Goal: Use online tool/utility

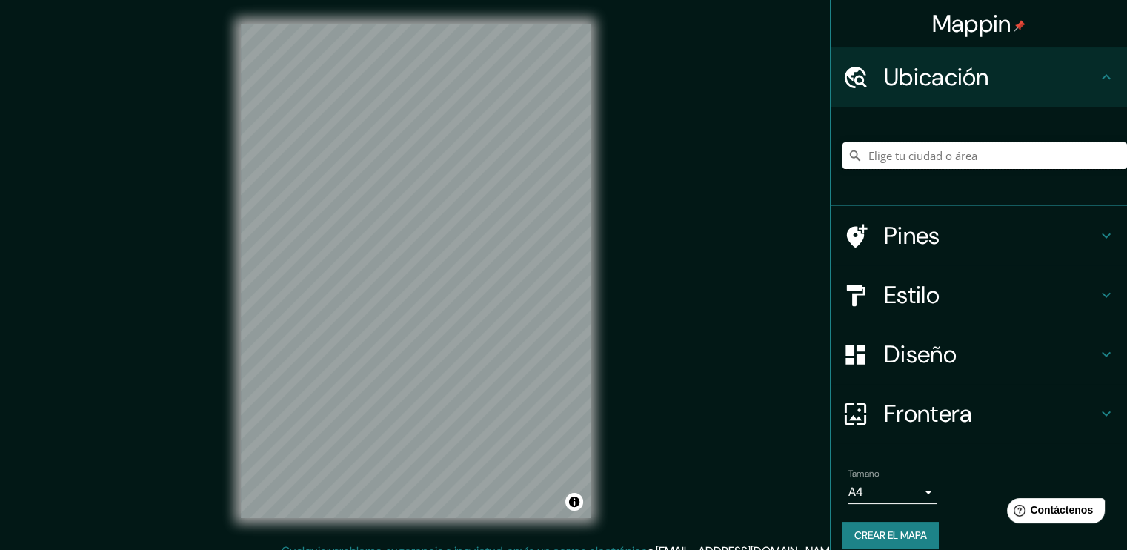
click at [898, 153] on input "Elige tu ciudad o área" at bounding box center [985, 155] width 285 height 27
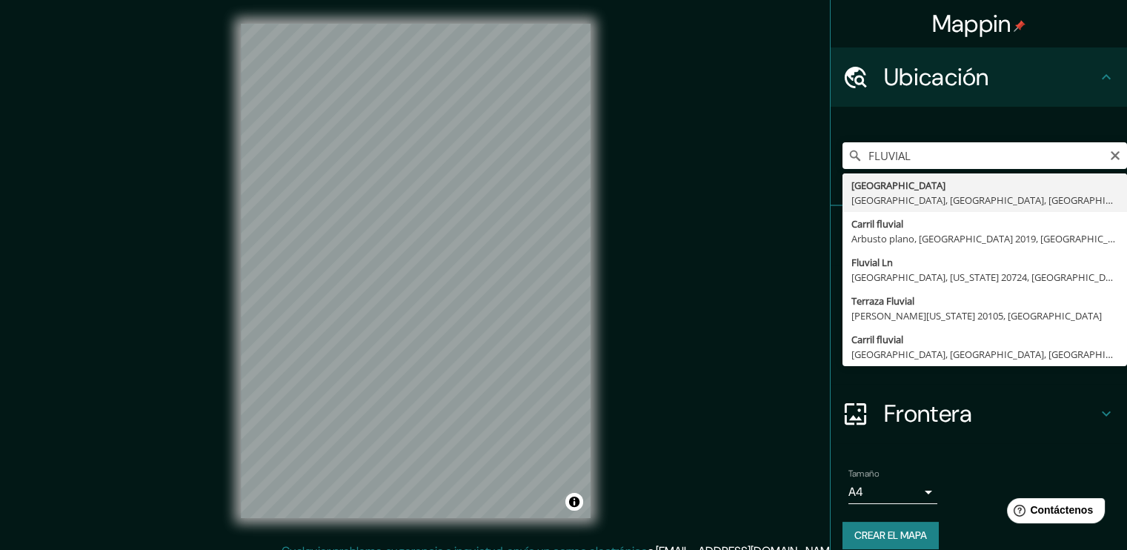
type input "[GEOGRAPHIC_DATA], [GEOGRAPHIC_DATA], [GEOGRAPHIC_DATA]"
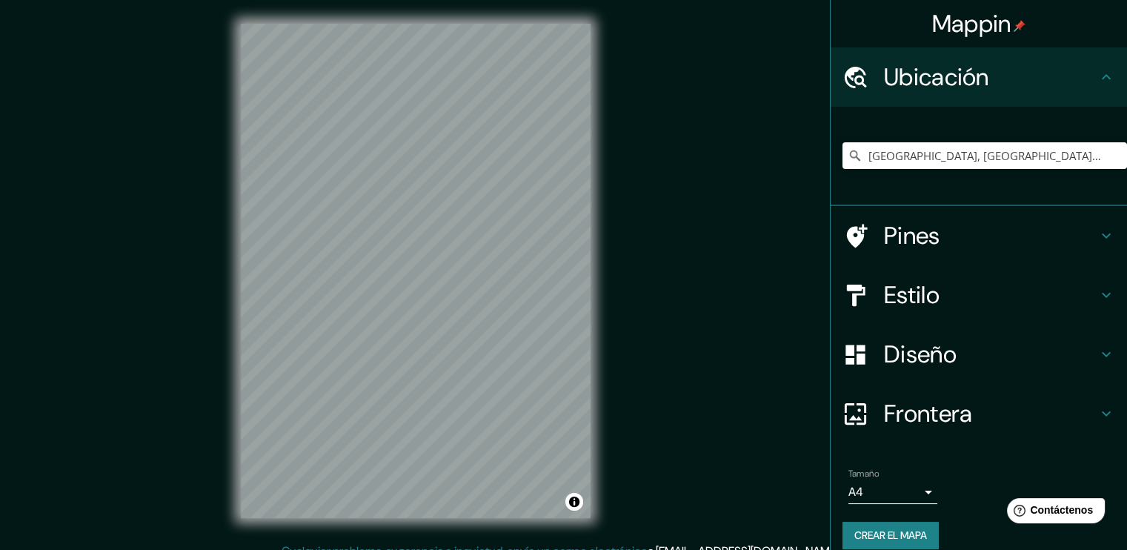
scroll to position [16, 0]
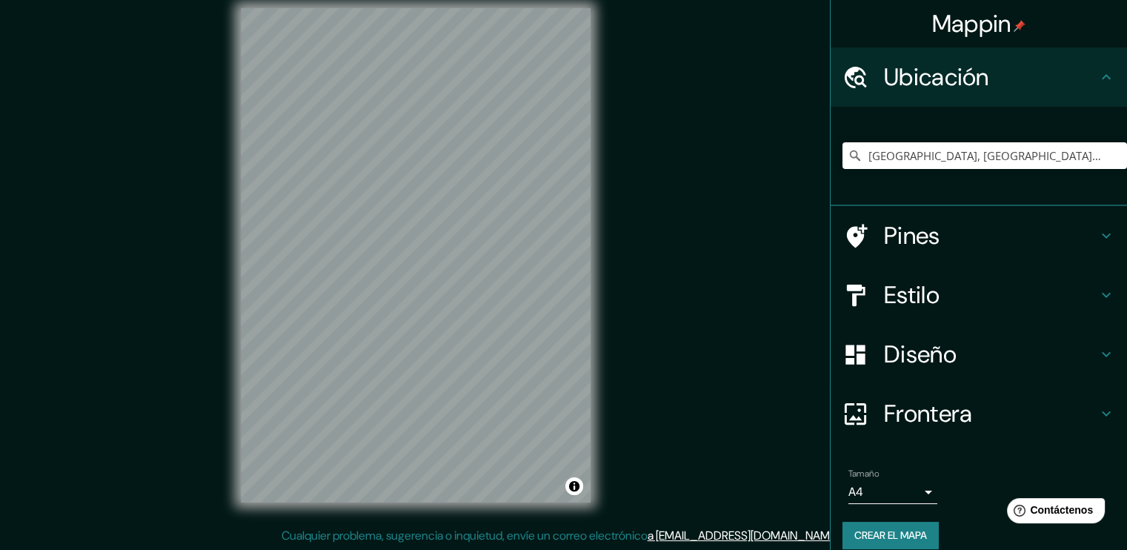
click at [943, 232] on h4 "Pines" at bounding box center [990, 236] width 213 height 30
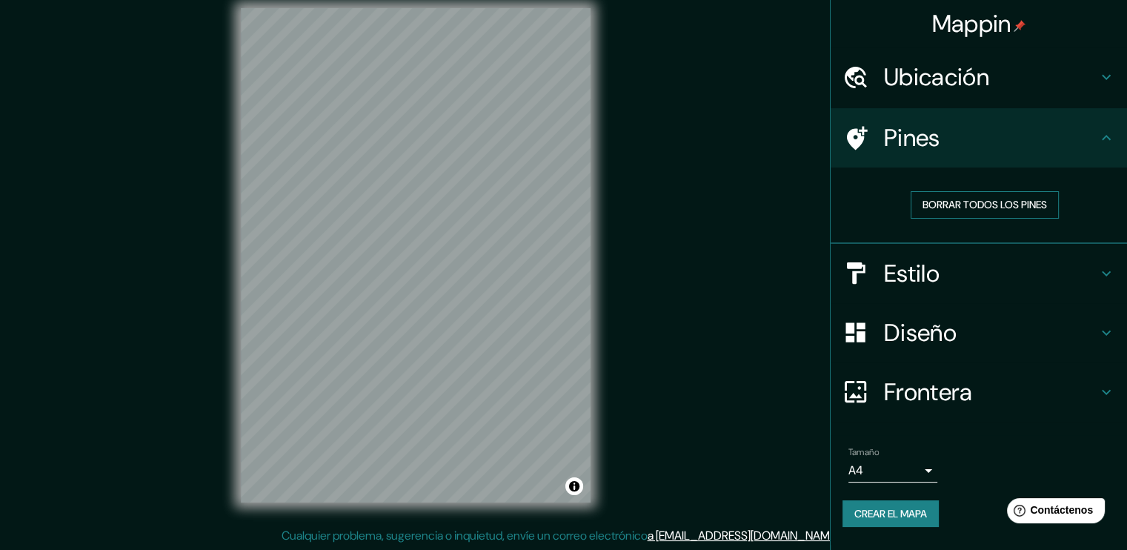
click at [961, 203] on font "Borrar todos los pines" at bounding box center [985, 205] width 125 height 19
click at [1081, 262] on h4 "Estilo" at bounding box center [990, 274] width 213 height 30
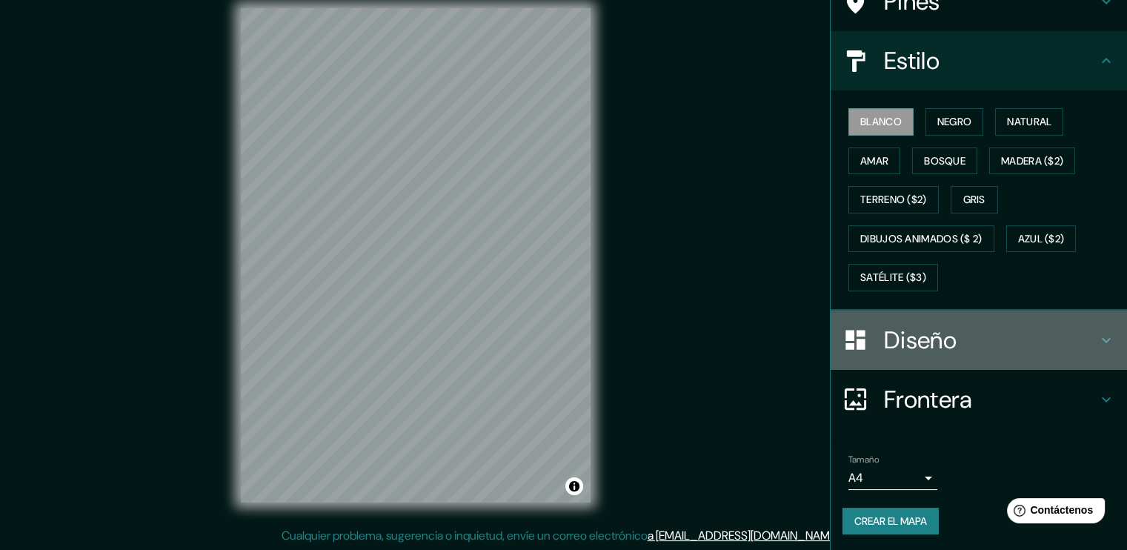
click at [955, 333] on h4 "Diseño" at bounding box center [990, 340] width 213 height 30
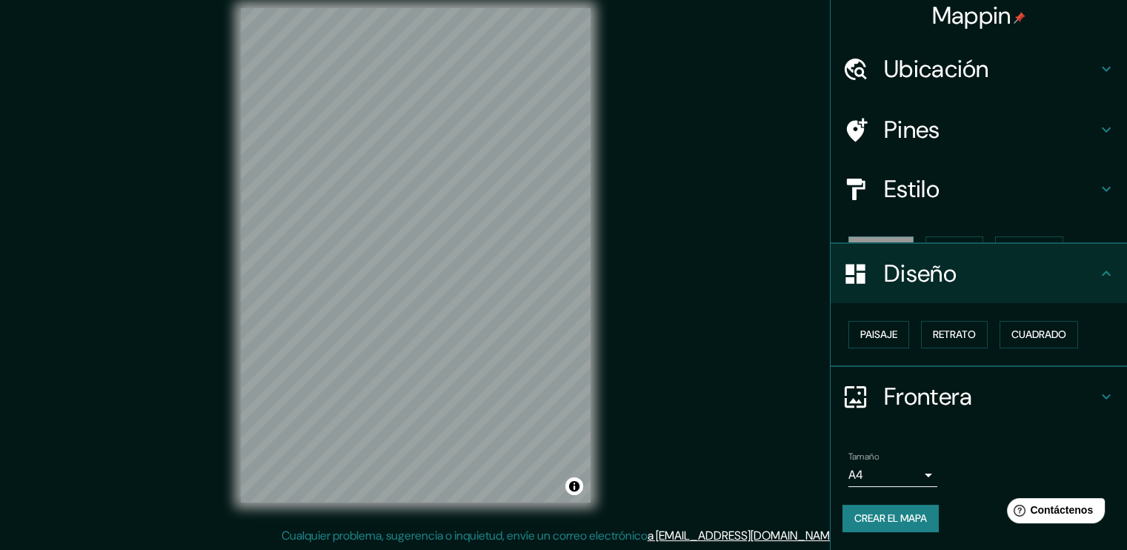
scroll to position [0, 0]
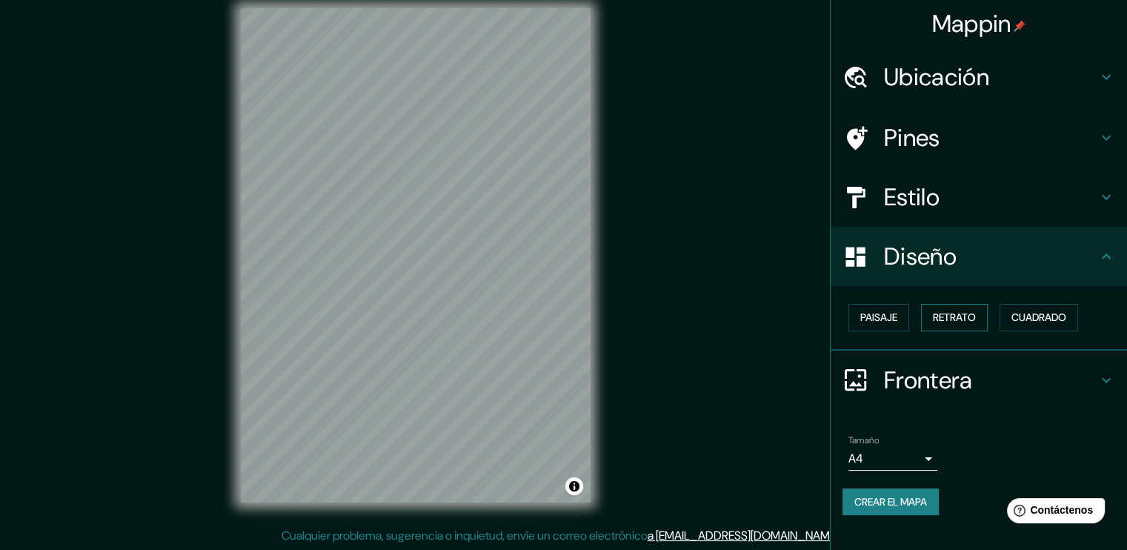
click at [963, 316] on font "Retrato" at bounding box center [954, 317] width 43 height 19
click at [877, 321] on font "Paisaje" at bounding box center [878, 317] width 37 height 19
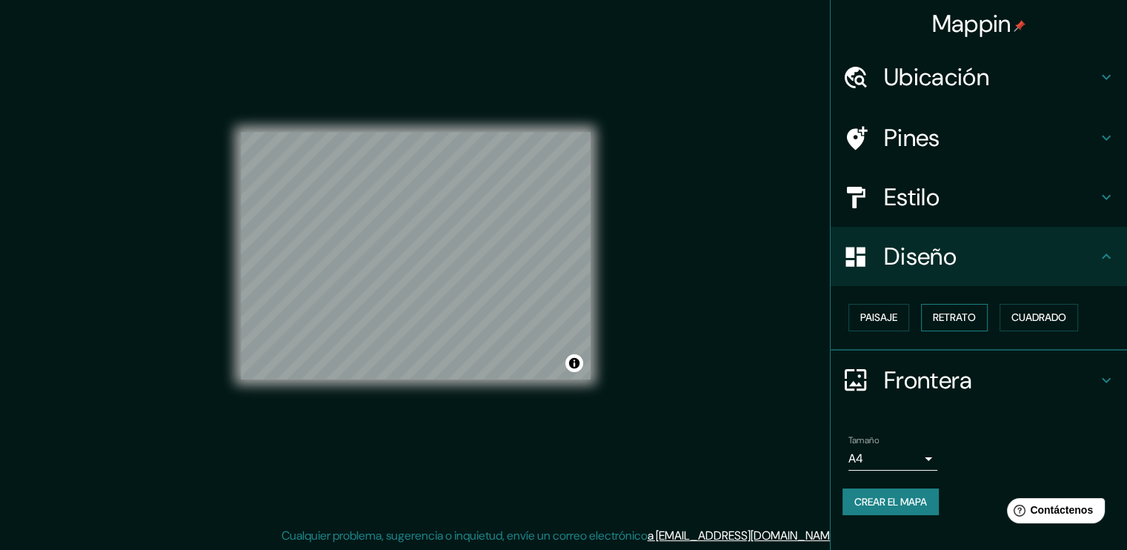
click at [988, 321] on button "Retrato" at bounding box center [954, 317] width 67 height 27
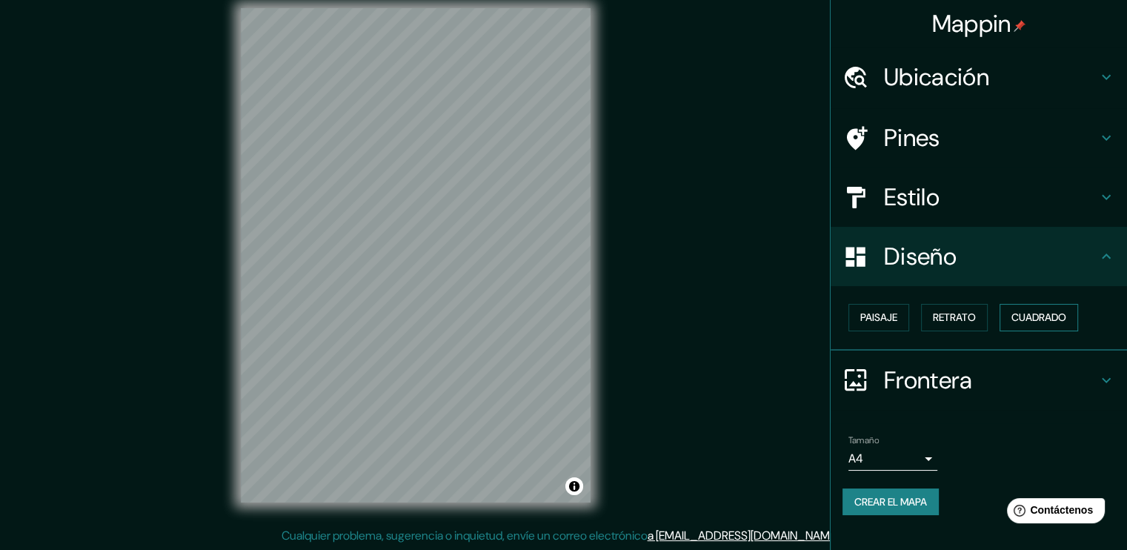
click at [1030, 314] on font "Cuadrado" at bounding box center [1039, 317] width 55 height 19
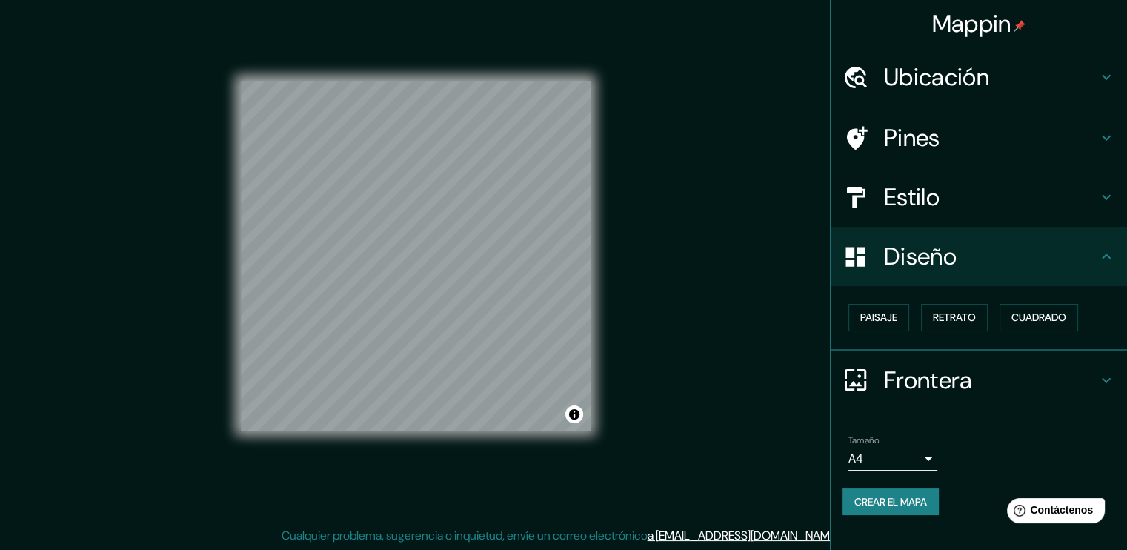
click at [943, 378] on h4 "Frontera" at bounding box center [990, 380] width 213 height 30
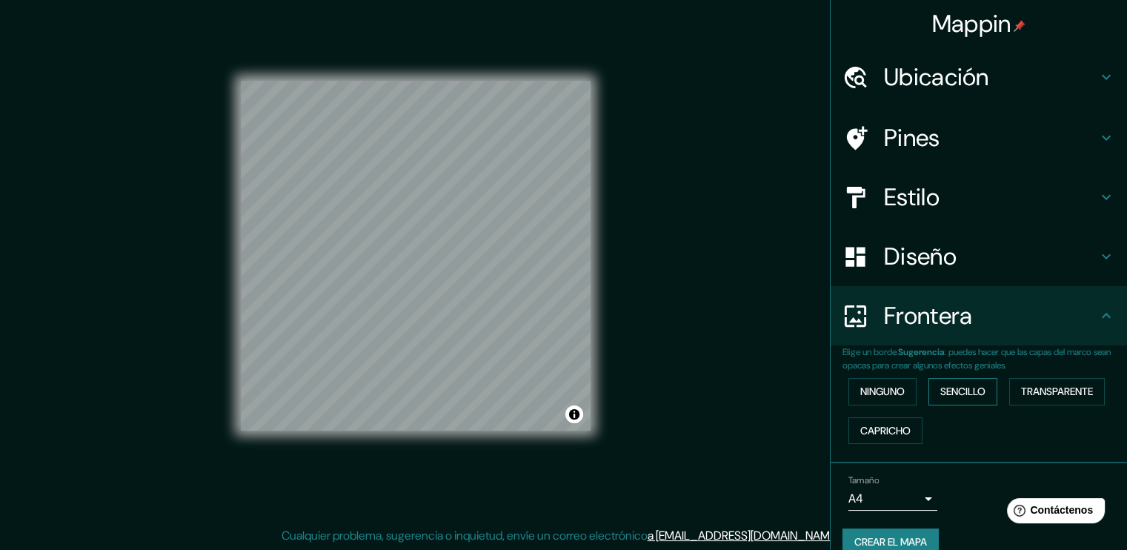
click at [968, 396] on font "Sencillo" at bounding box center [963, 391] width 45 height 19
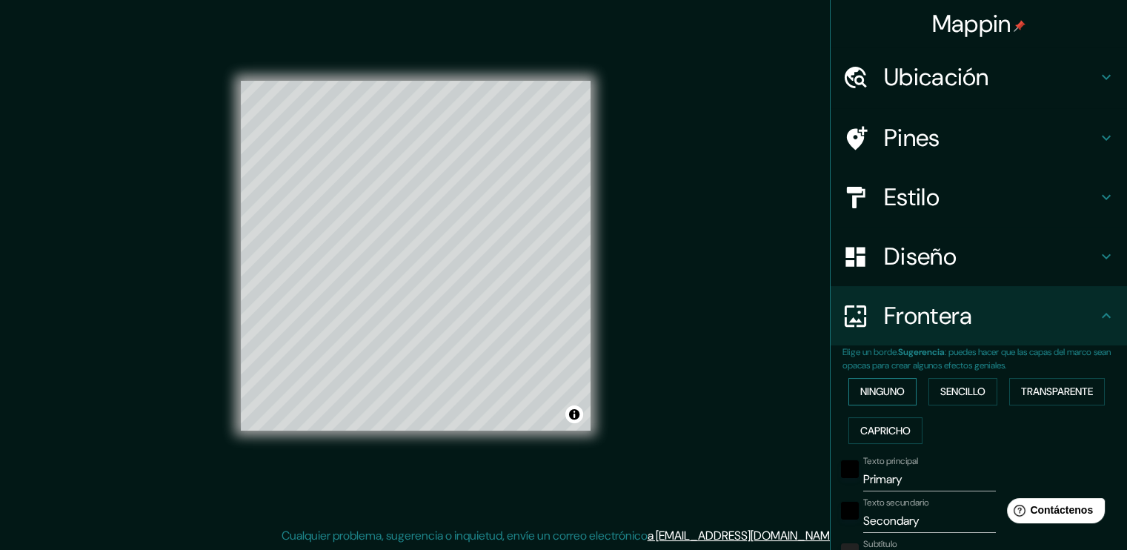
click at [866, 389] on font "Ninguno" at bounding box center [882, 391] width 44 height 19
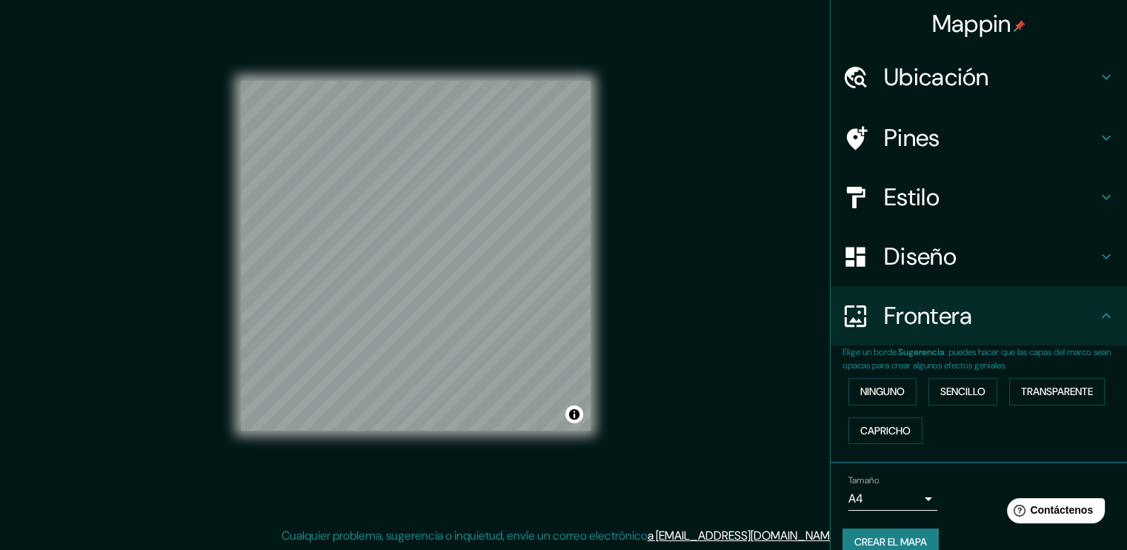
scroll to position [22, 0]
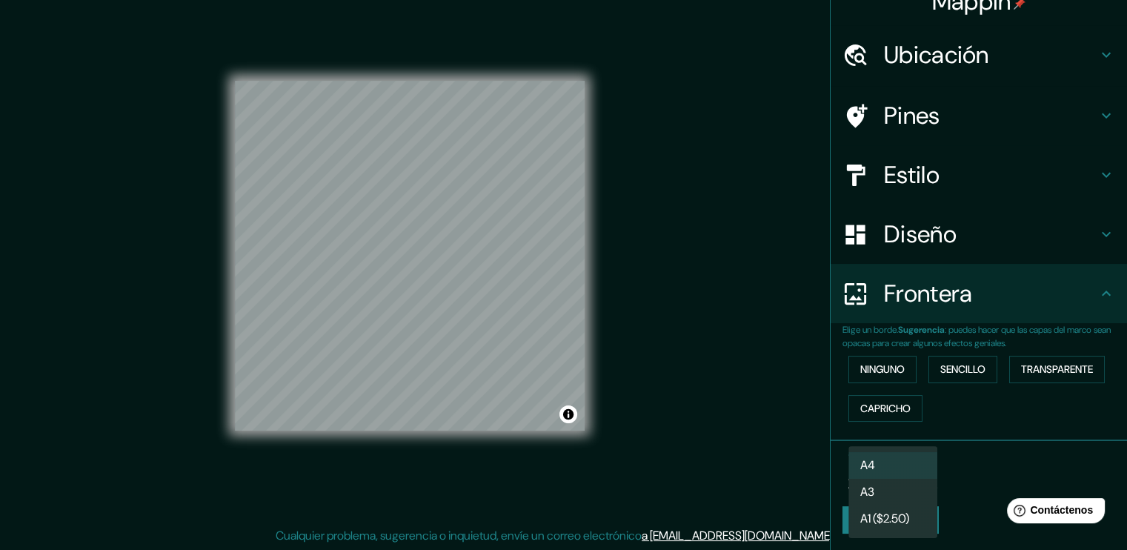
click at [916, 472] on body "Mappin Ubicación [GEOGRAPHIC_DATA], [GEOGRAPHIC_DATA], [GEOGRAPHIC_DATA] [GEOGR…" at bounding box center [563, 259] width 1127 height 550
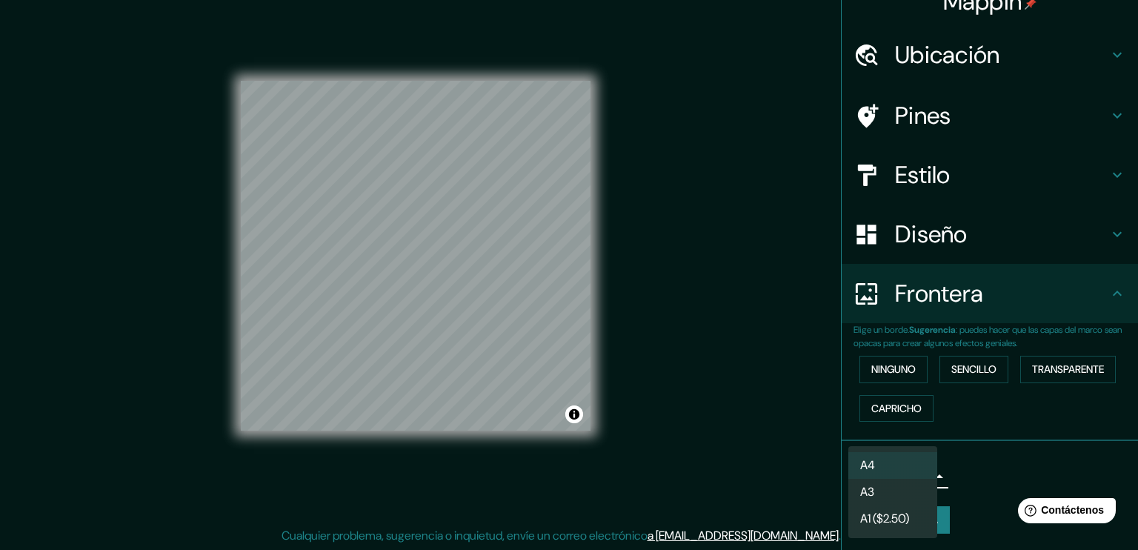
click at [922, 462] on li "A4" at bounding box center [893, 465] width 89 height 27
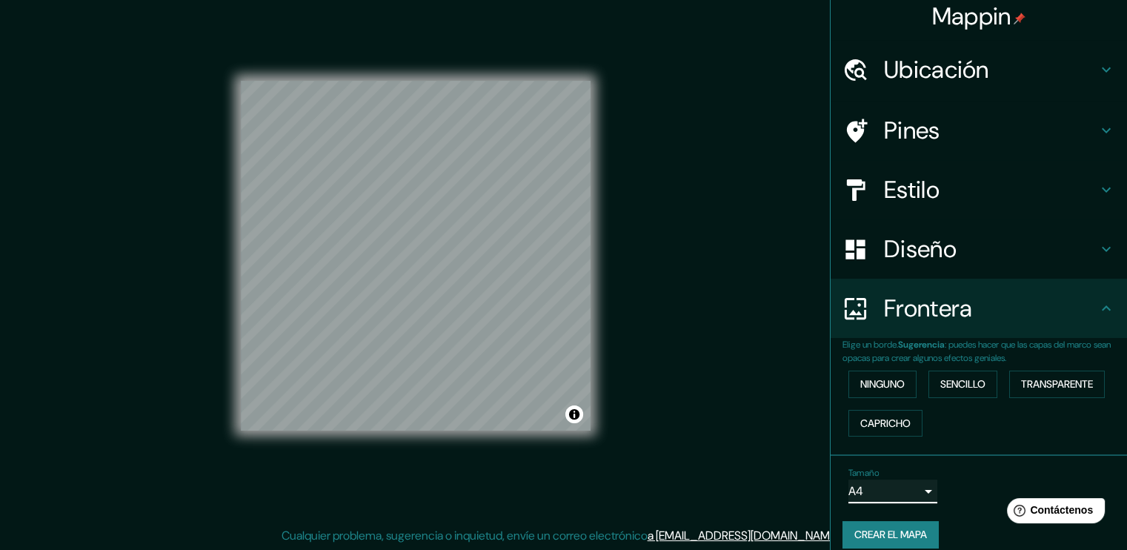
scroll to position [0, 0]
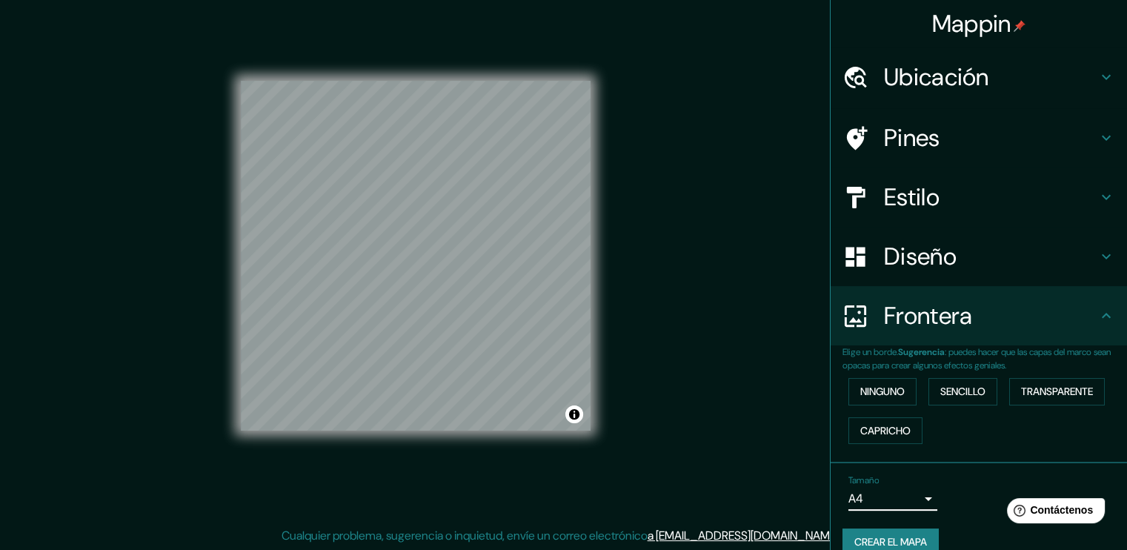
click at [929, 80] on h4 "Ubicación" at bounding box center [990, 77] width 213 height 30
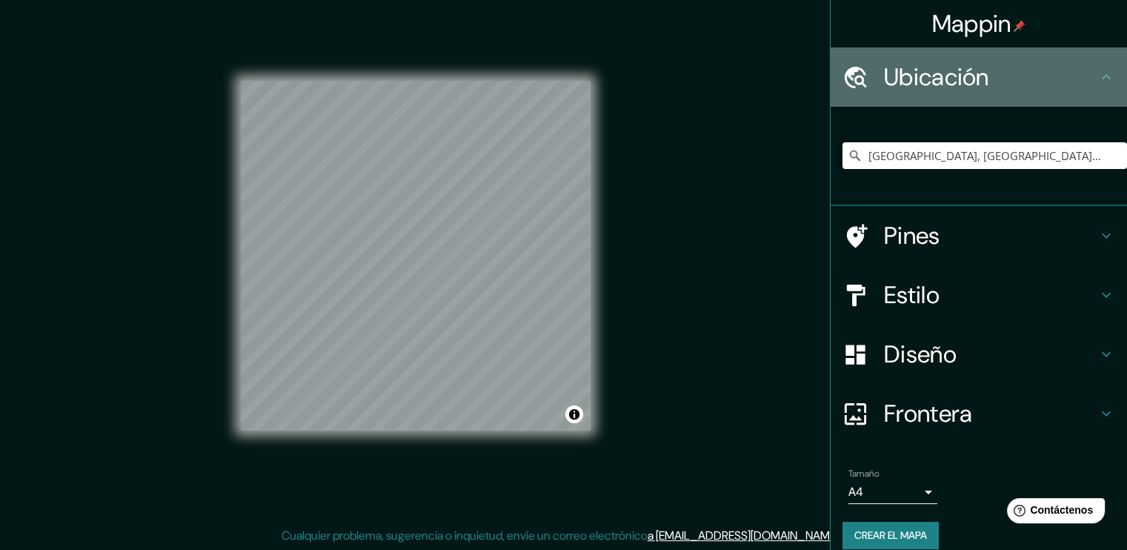
click at [929, 80] on h4 "Ubicación" at bounding box center [990, 77] width 213 height 30
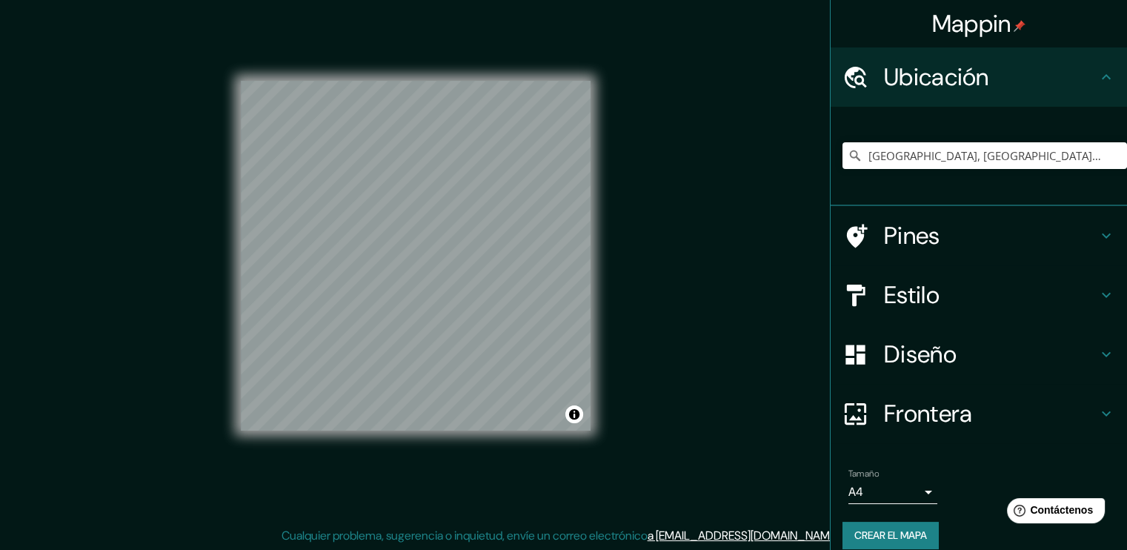
click at [966, 247] on h4 "Pines" at bounding box center [990, 236] width 213 height 30
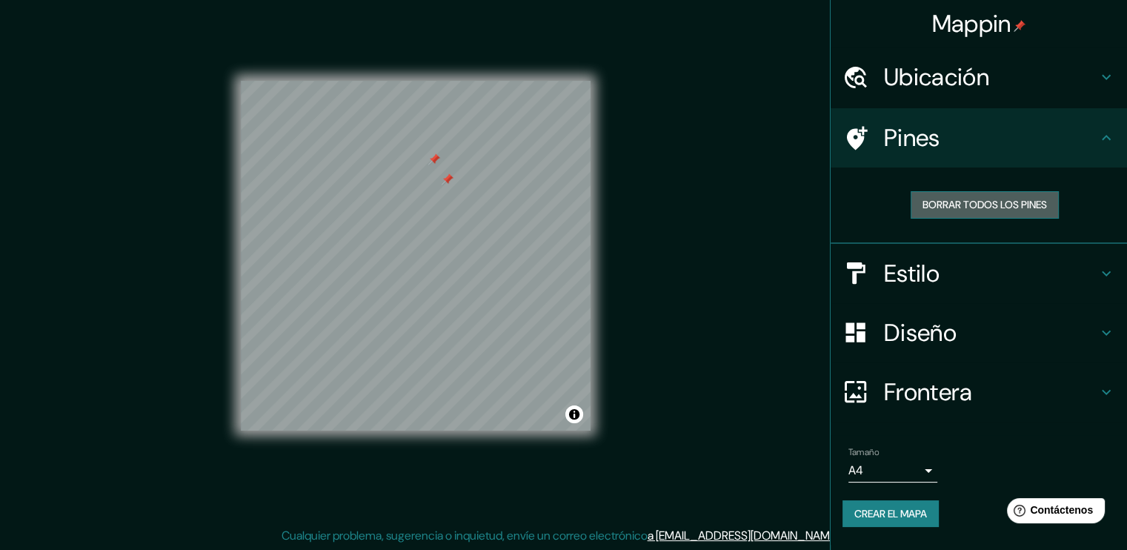
click at [958, 208] on font "Borrar todos los pines" at bounding box center [985, 205] width 125 height 19
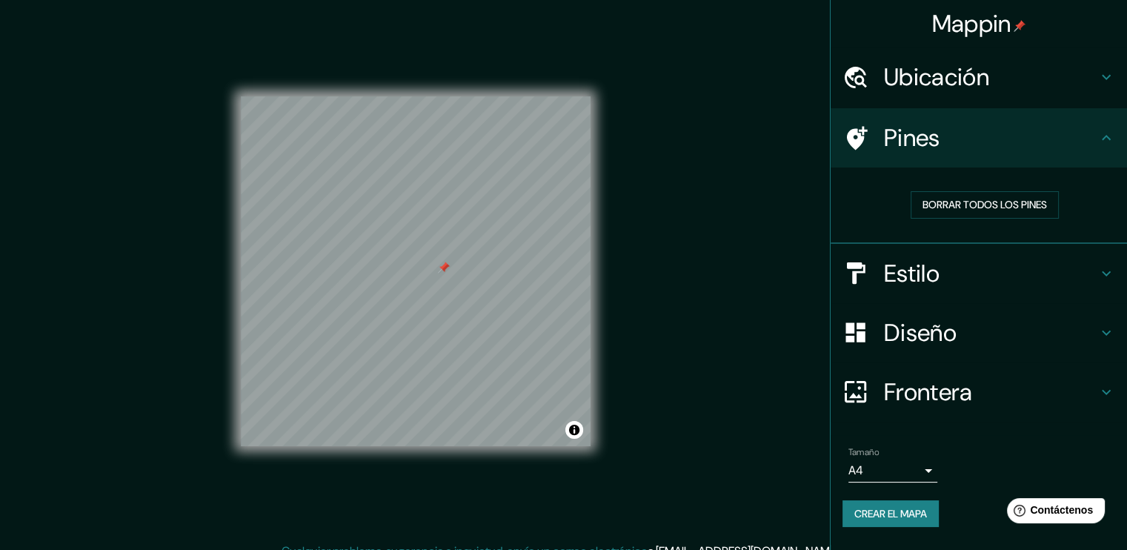
scroll to position [16, 0]
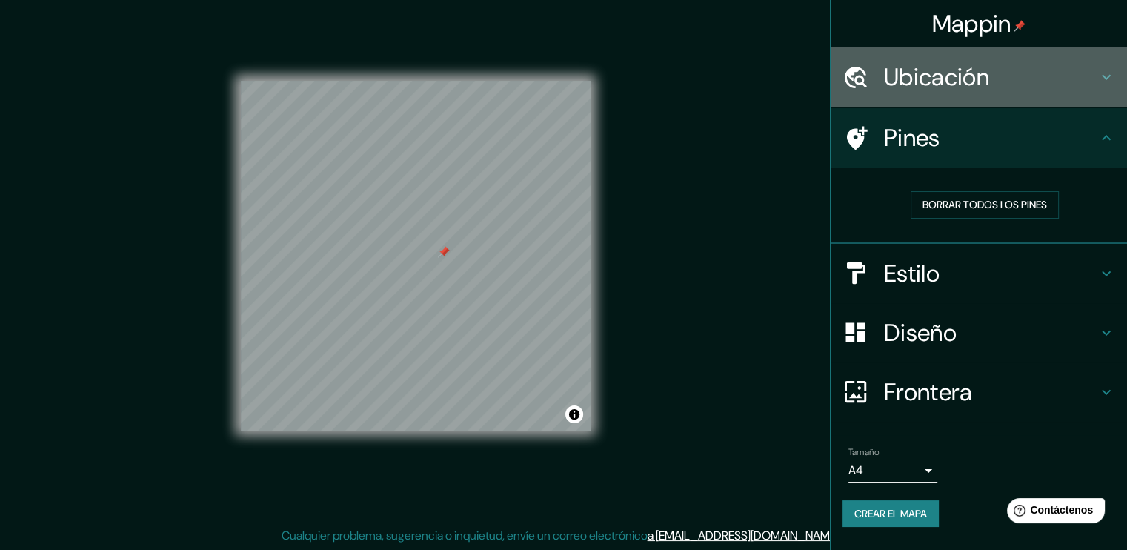
click at [1109, 78] on icon at bounding box center [1107, 77] width 18 height 18
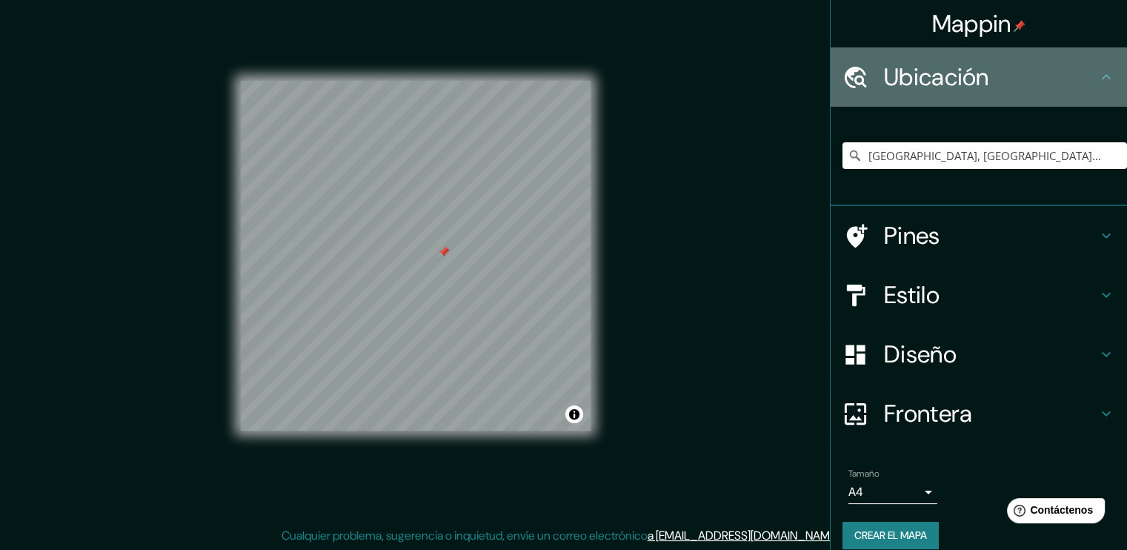
click at [1109, 78] on div "Ubicación" at bounding box center [979, 76] width 296 height 59
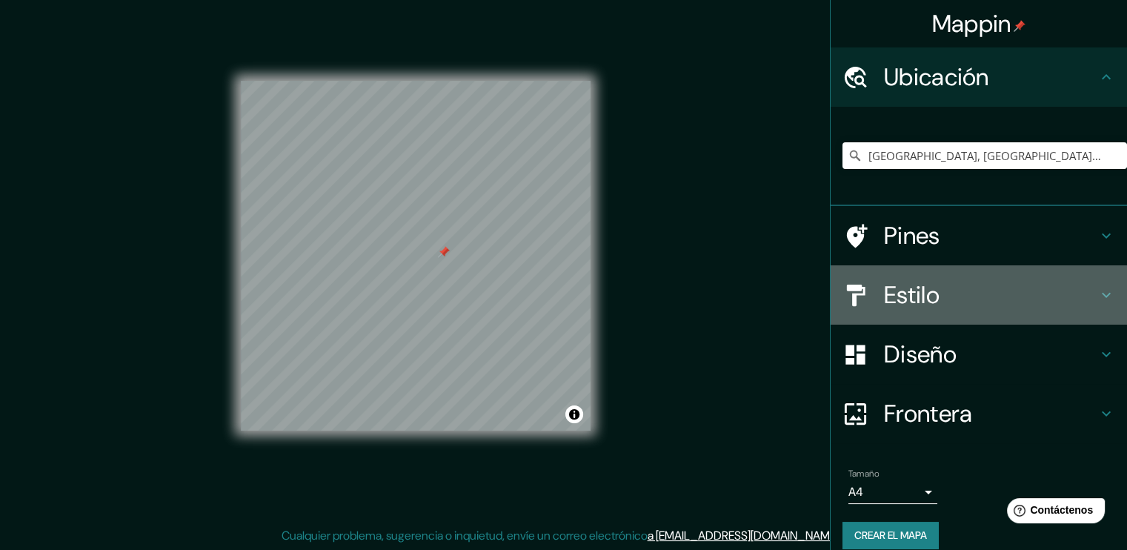
click at [1095, 281] on div "Estilo" at bounding box center [979, 294] width 296 height 59
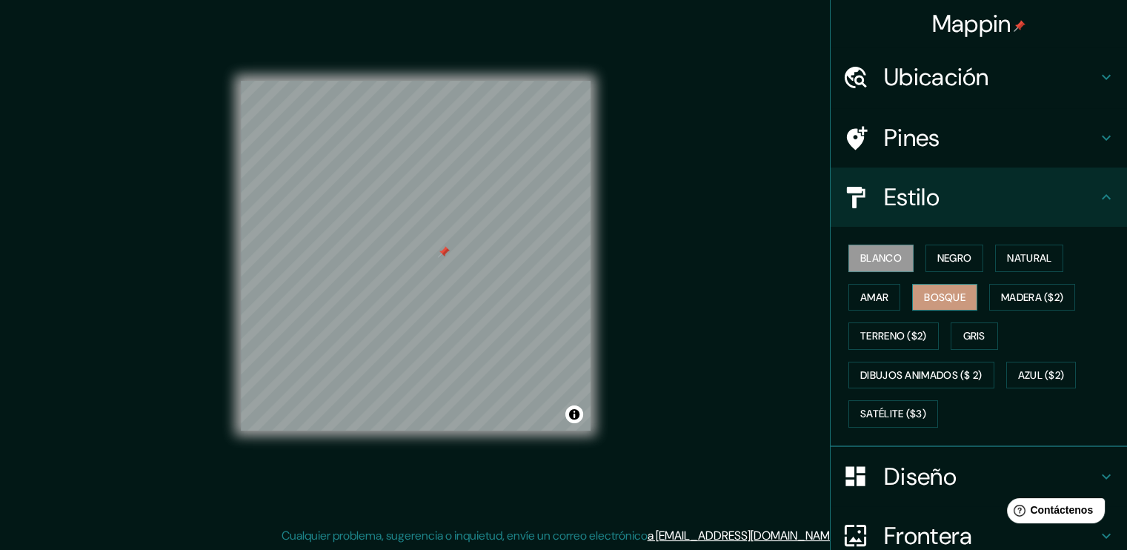
click at [958, 295] on button "Bosque" at bounding box center [944, 297] width 65 height 27
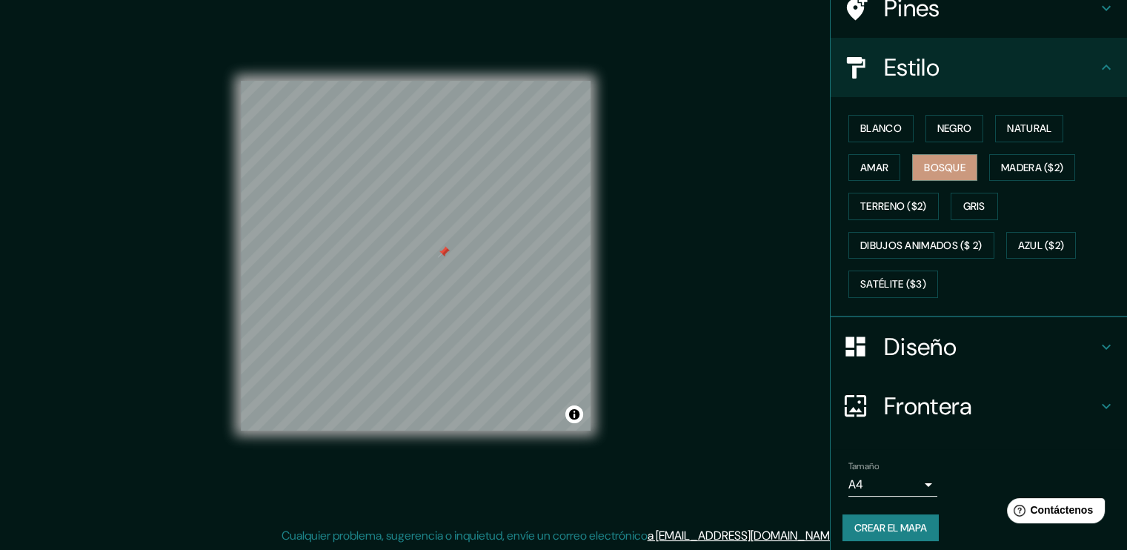
scroll to position [136, 0]
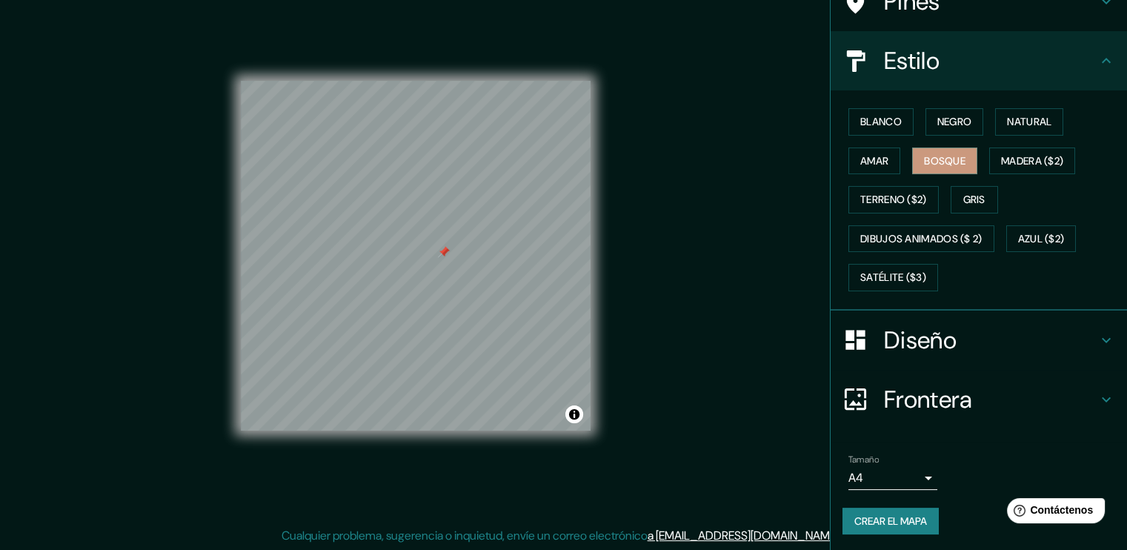
click at [906, 517] on font "Crear el mapa" at bounding box center [891, 521] width 73 height 19
click at [1099, 333] on icon at bounding box center [1107, 340] width 18 height 18
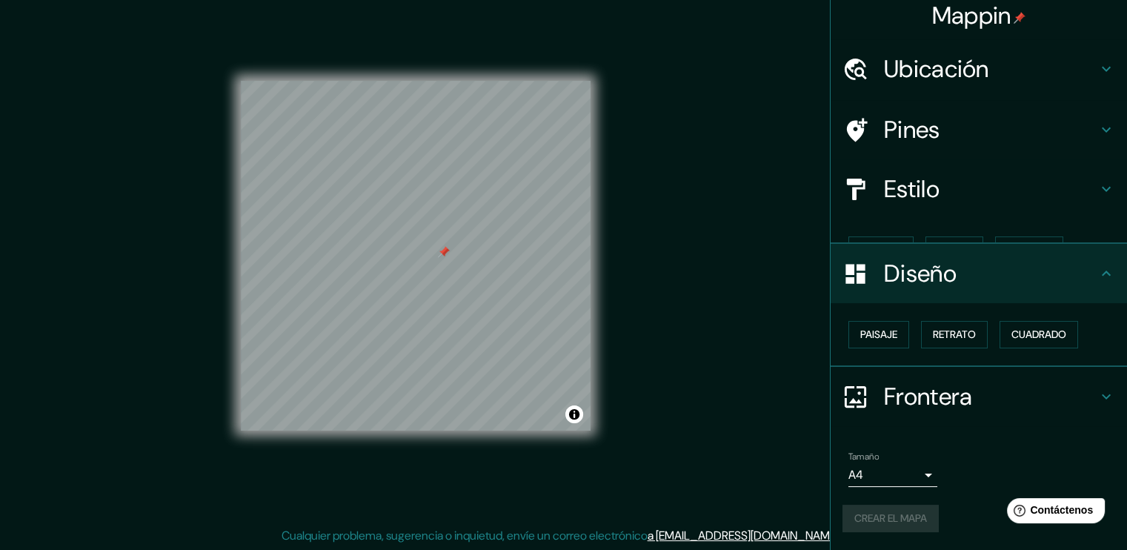
scroll to position [0, 0]
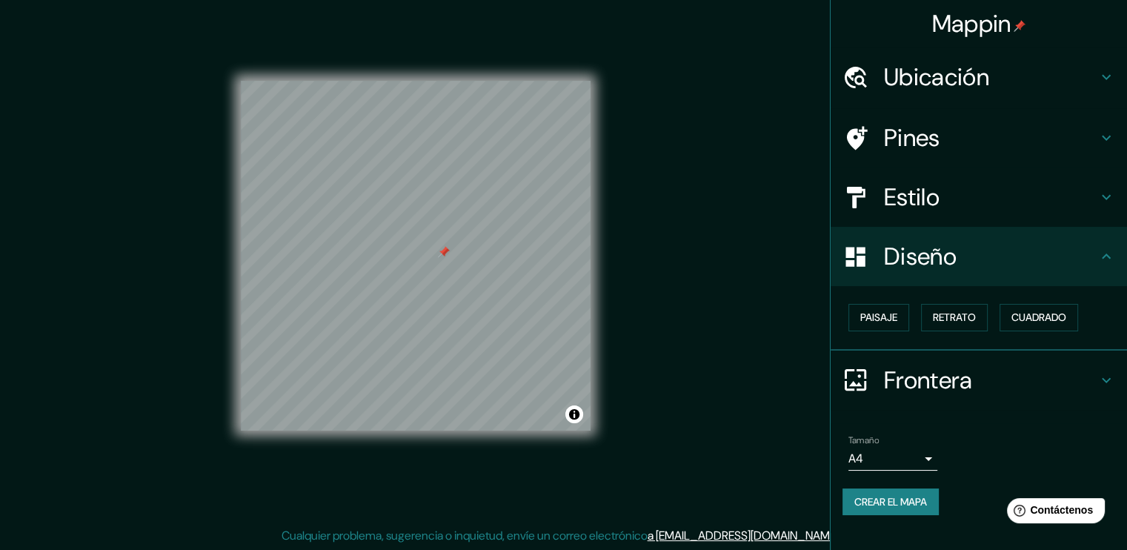
click at [1098, 262] on icon at bounding box center [1107, 257] width 18 height 18
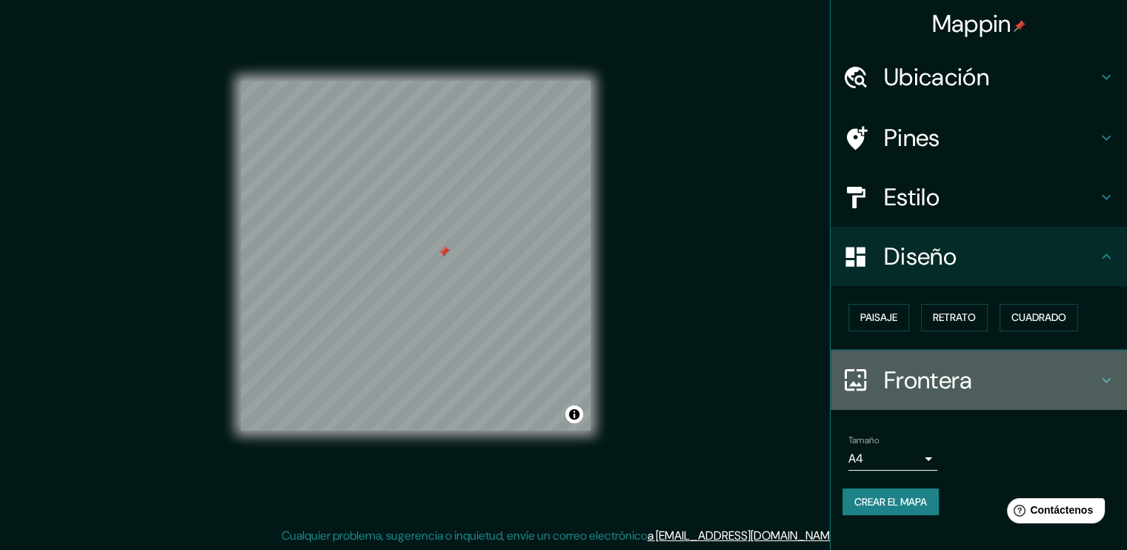
click at [1092, 368] on h4 "Frontera" at bounding box center [990, 380] width 213 height 30
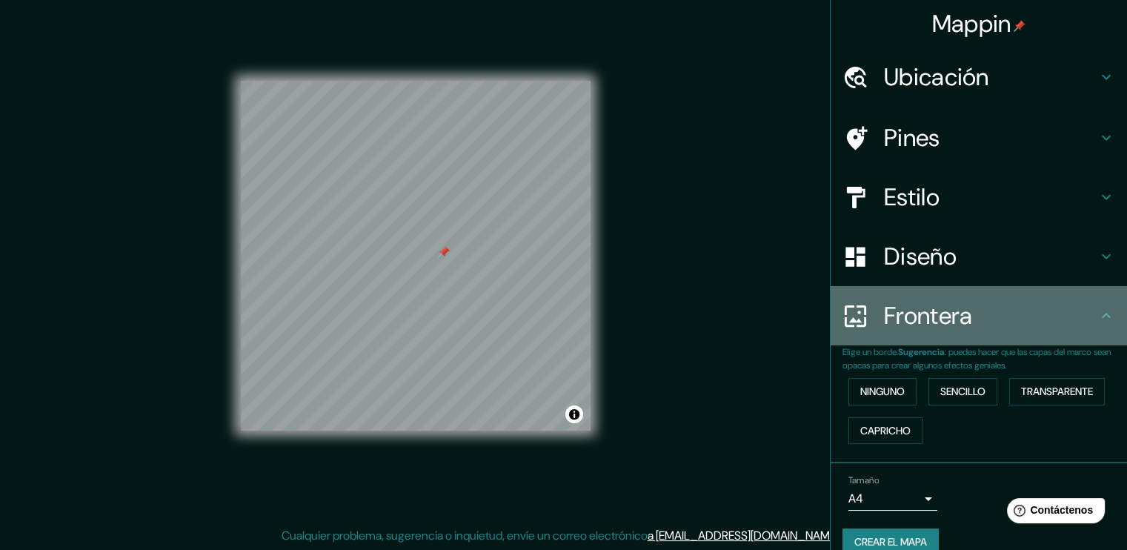
click at [1098, 336] on div "Frontera" at bounding box center [979, 315] width 296 height 59
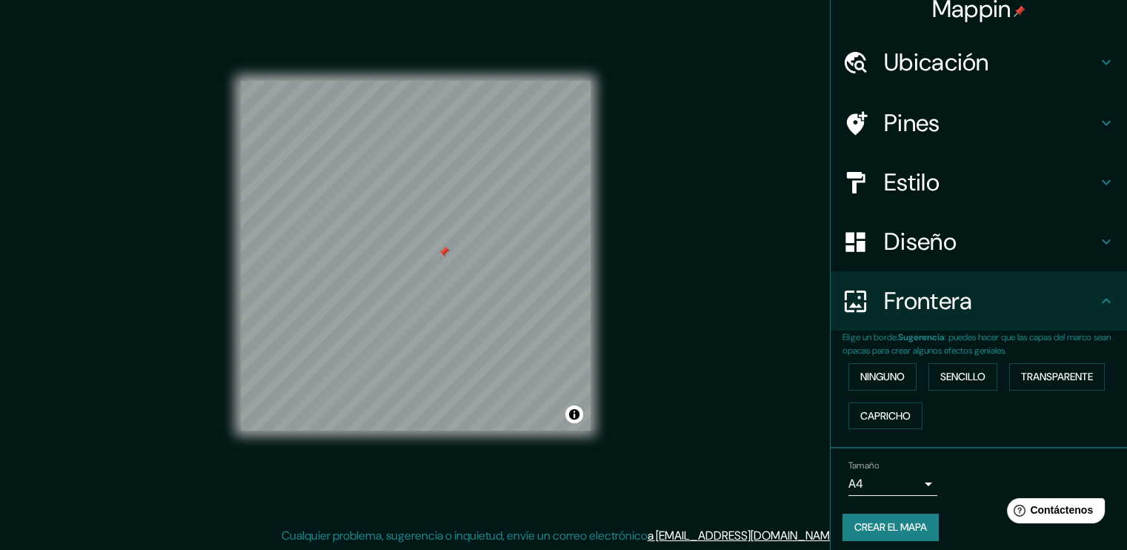
scroll to position [22, 0]
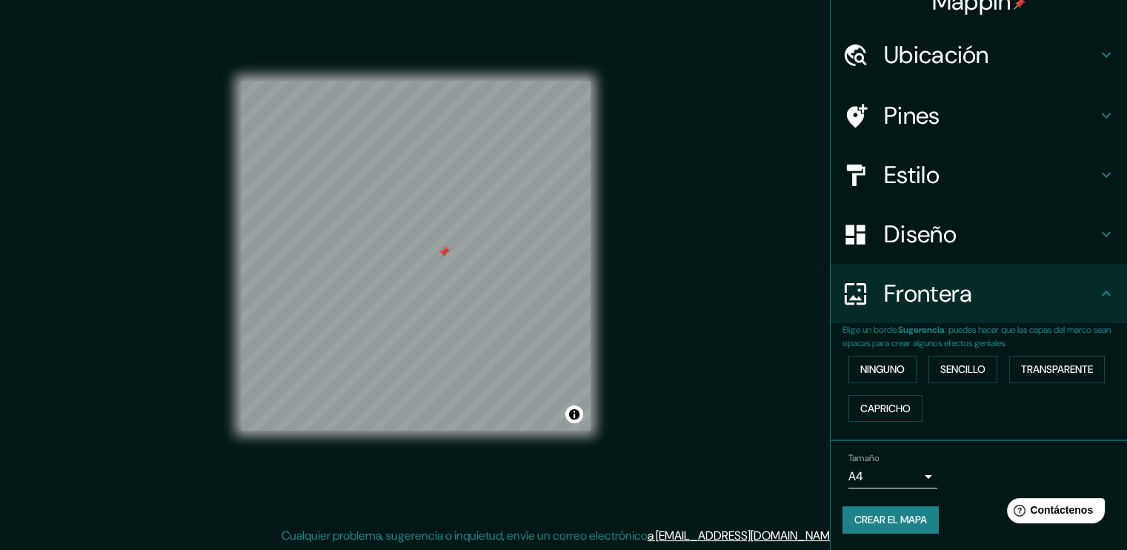
click at [898, 511] on font "Crear el mapa" at bounding box center [891, 520] width 73 height 19
click at [576, 419] on button "Alternar atribución" at bounding box center [575, 414] width 18 height 18
click at [667, 422] on div "Mappin Ubicación [GEOGRAPHIC_DATA], [GEOGRAPHIC_DATA], [GEOGRAPHIC_DATA] [GEOGR…" at bounding box center [563, 267] width 1127 height 566
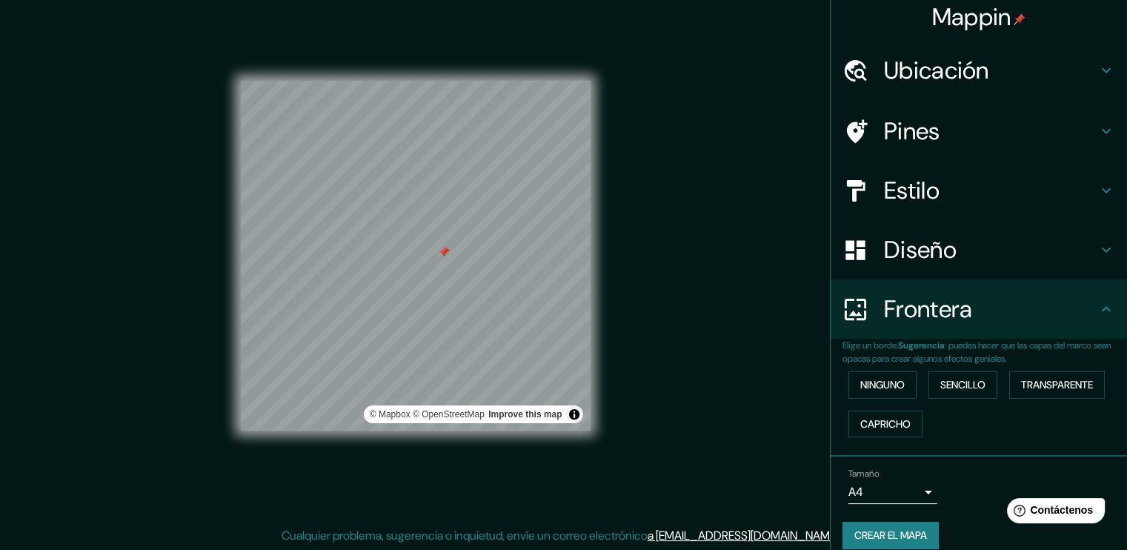
scroll to position [0, 0]
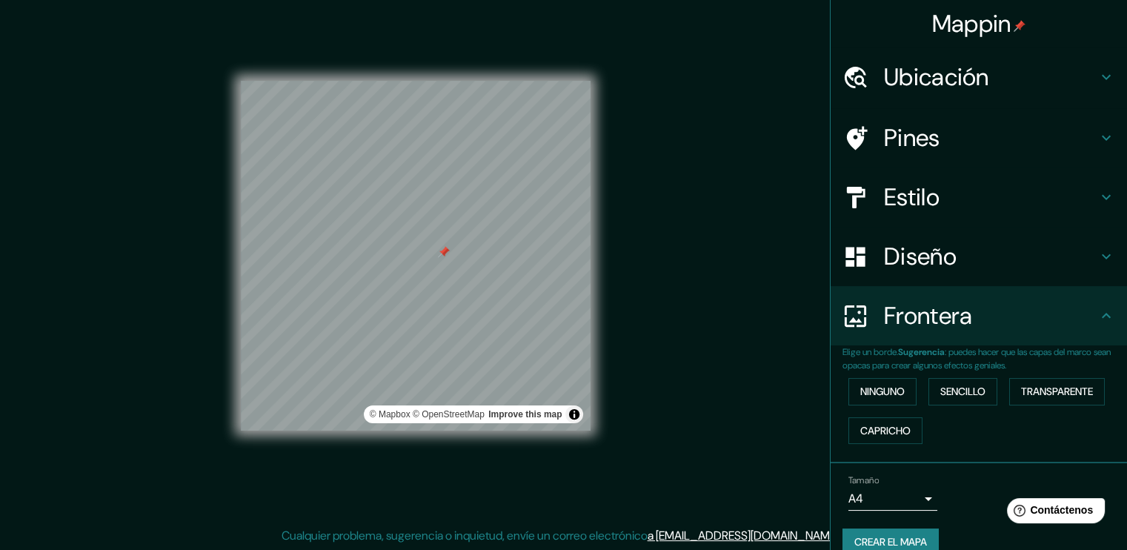
click at [906, 67] on h4 "Ubicación" at bounding box center [990, 77] width 213 height 30
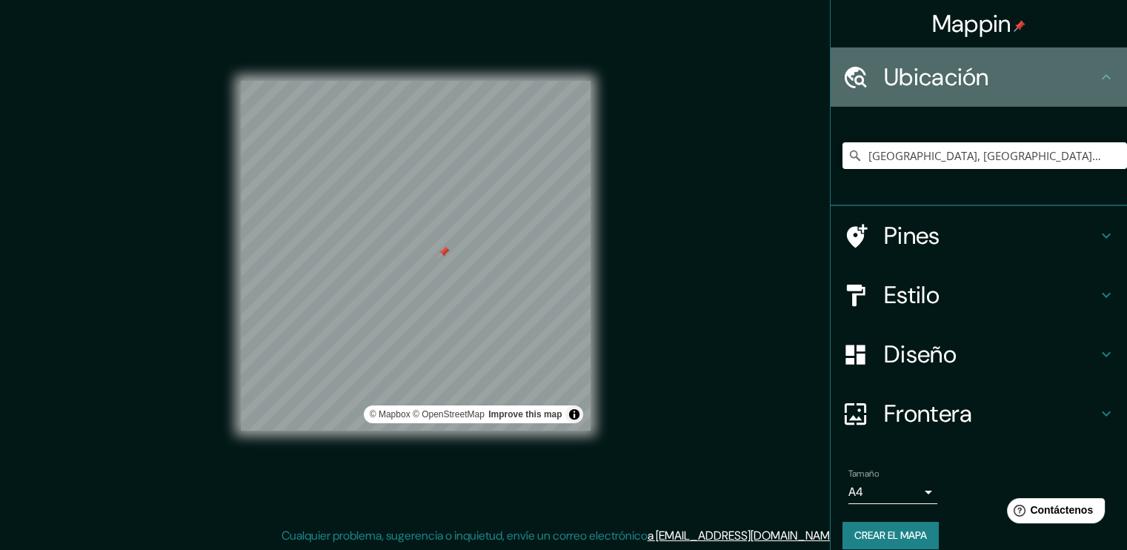
click at [906, 67] on h4 "Ubicación" at bounding box center [990, 77] width 213 height 30
